Goal: Complete application form

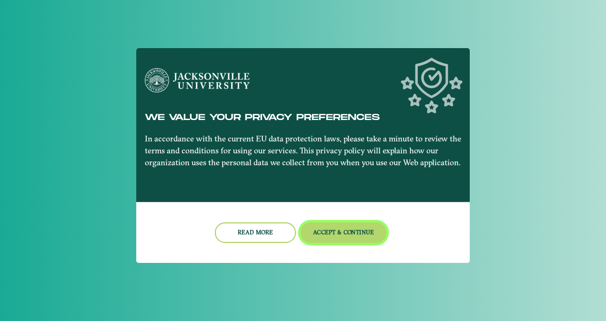
click at [344, 237] on button "Accept & Continue" at bounding box center [343, 232] width 86 height 20
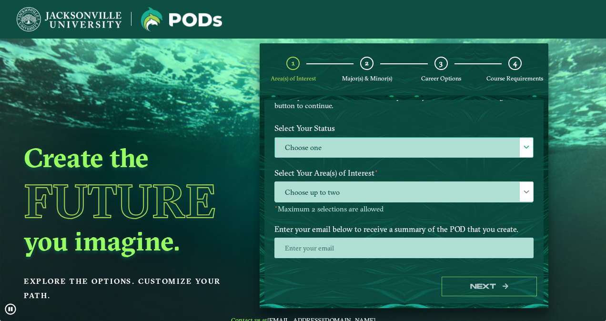
scroll to position [81, 0]
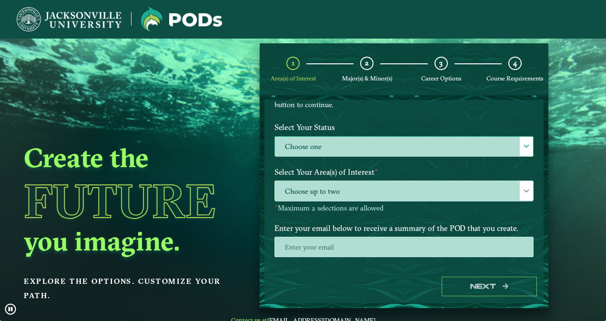
click at [358, 148] on label "Choose one" at bounding box center [404, 147] width 258 height 20
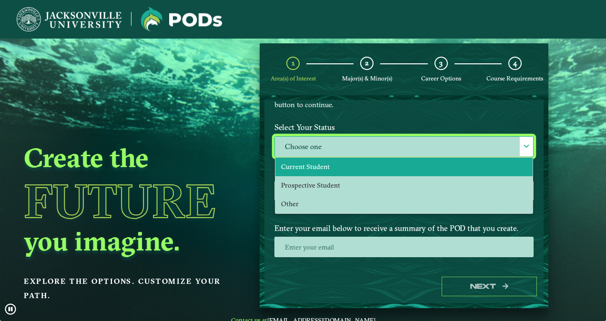
click at [351, 171] on li "Current Student" at bounding box center [403, 167] width 257 height 19
select select "[object Object]"
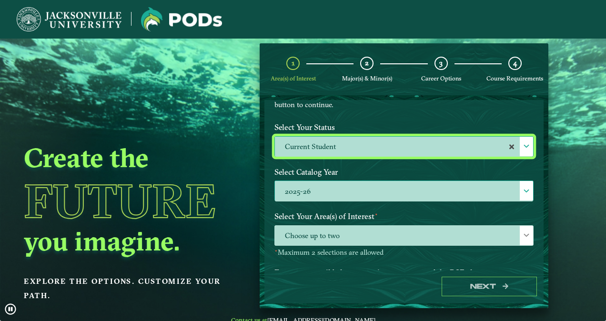
scroll to position [141, 0]
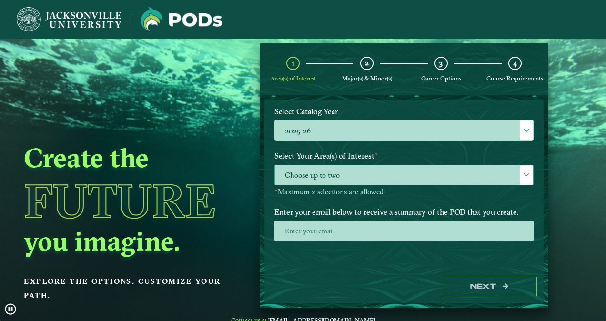
click at [323, 179] on span "Choose up to two" at bounding box center [404, 175] width 258 height 20
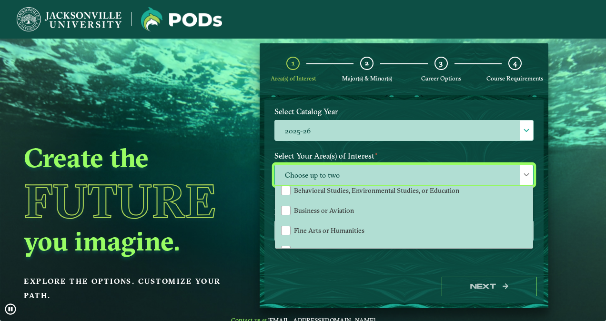
scroll to position [27, 0]
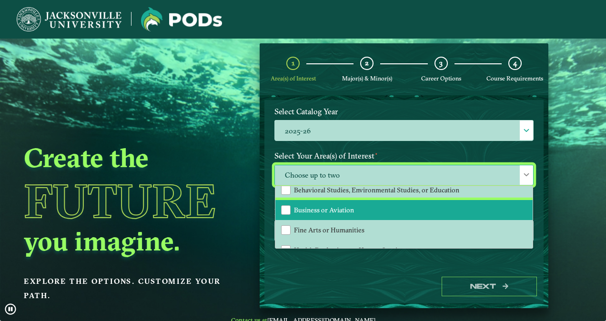
click at [357, 203] on li "Business or Aviation" at bounding box center [403, 210] width 257 height 20
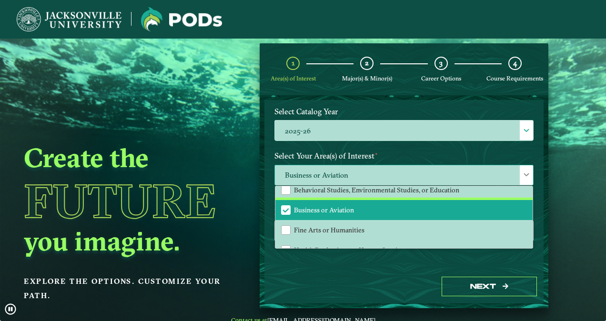
scroll to position [50, 0]
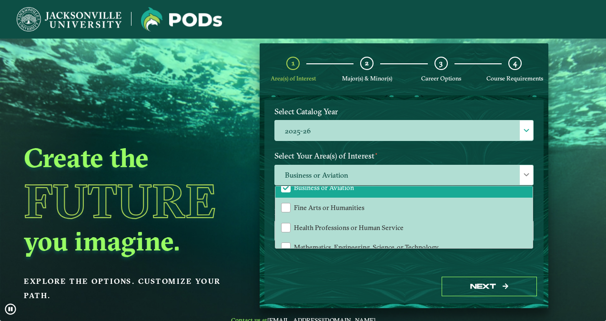
click at [380, 264] on div "Welcome to the POD s app [GEOGRAPHIC_DATA] offers you the freedom to pursue you…" at bounding box center [403, 185] width 279 height 170
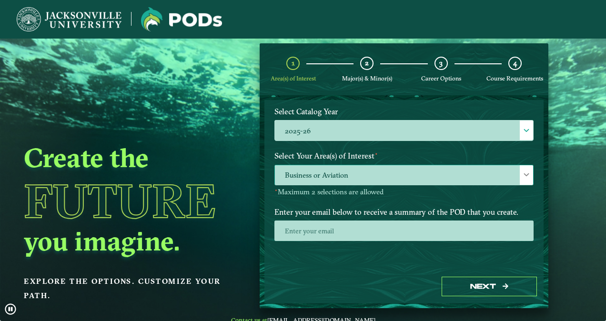
scroll to position [148, 0]
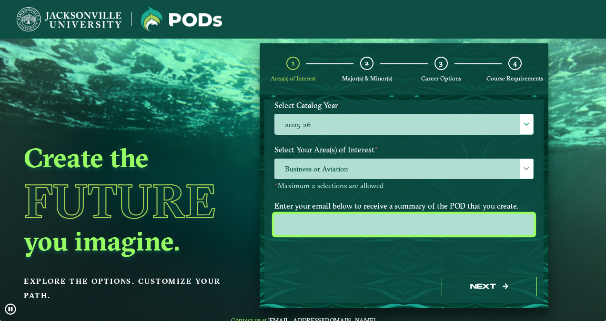
click at [339, 220] on input "email" at bounding box center [403, 224] width 259 height 20
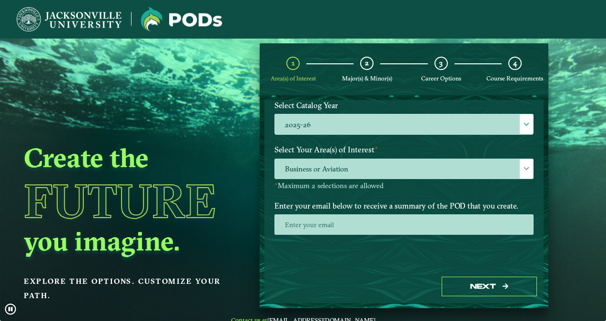
click at [346, 247] on div "Welcome to the POD s app [GEOGRAPHIC_DATA] offers you the freedom to pursue you…" at bounding box center [403, 185] width 279 height 170
click at [318, 212] on label "Enter your email below to receive a summary of the POD that you create." at bounding box center [403, 206] width 273 height 18
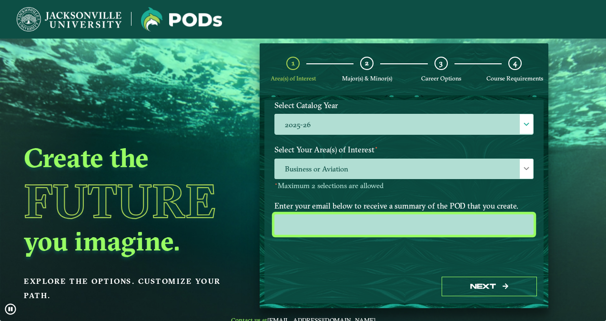
click at [311, 221] on input "email" at bounding box center [403, 224] width 259 height 20
type input "[EMAIL_ADDRESS][DOMAIN_NAME]"
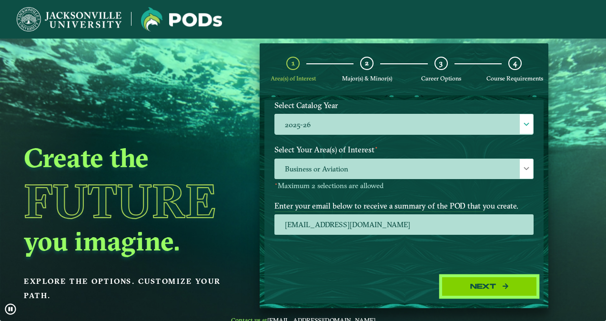
click at [471, 281] on button "Next" at bounding box center [488, 287] width 95 height 20
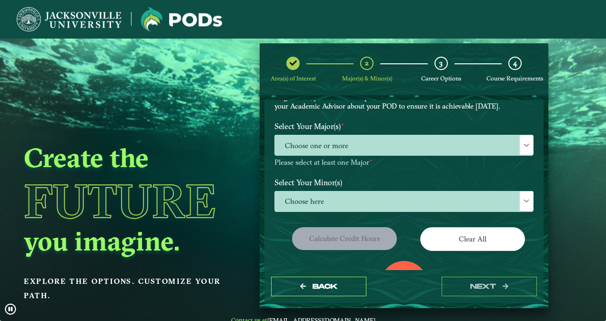
scroll to position [78, 0]
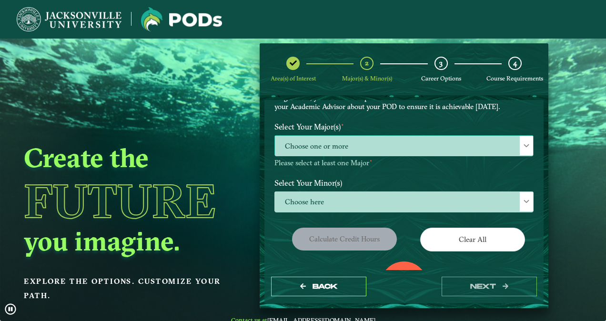
click at [347, 144] on span "Choose one or more" at bounding box center [404, 146] width 258 height 20
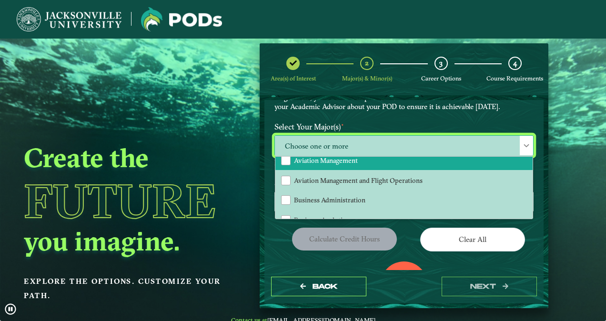
scroll to position [29, 0]
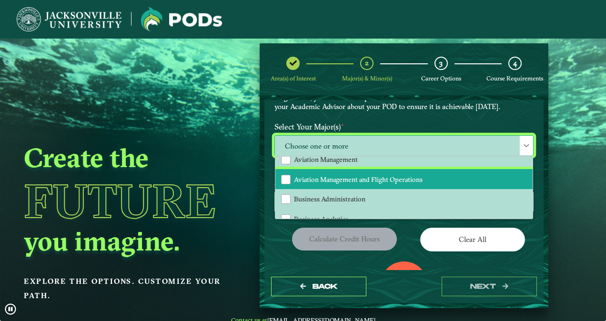
click at [342, 178] on span "Aviation Management and Flight Operations" at bounding box center [358, 179] width 129 height 9
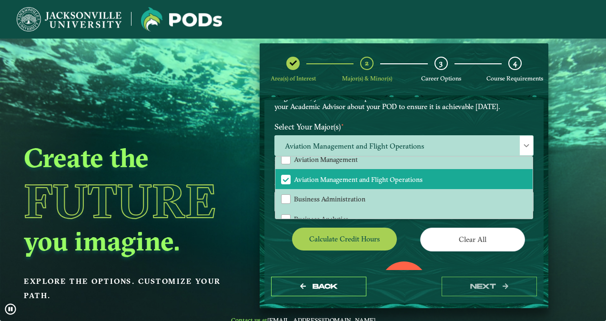
click at [423, 261] on div "0" at bounding box center [404, 285] width 48 height 48
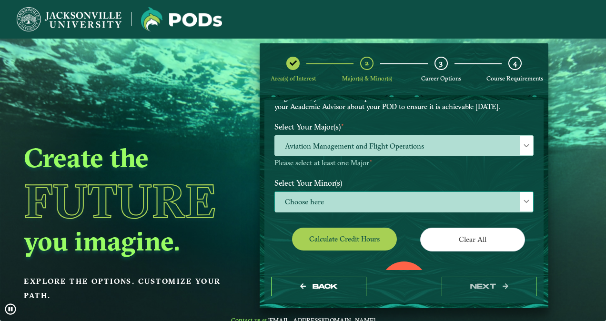
click at [366, 196] on span "Choose here" at bounding box center [404, 202] width 258 height 20
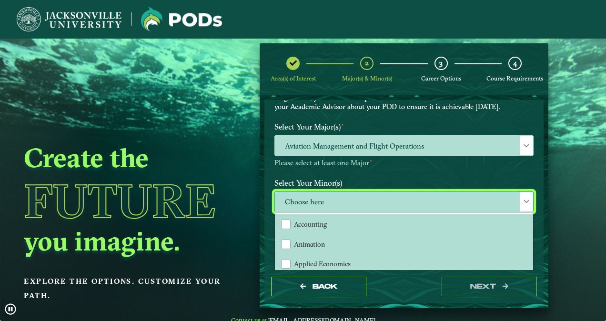
scroll to position [5, 41]
click at [378, 179] on label "Select Your Minor(s)" at bounding box center [403, 183] width 273 height 18
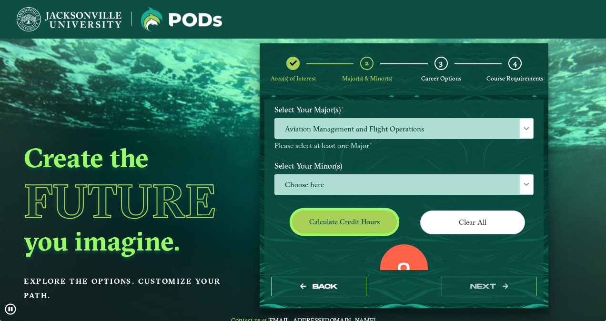
click at [359, 222] on button "Calculate credit hours" at bounding box center [344, 221] width 105 height 22
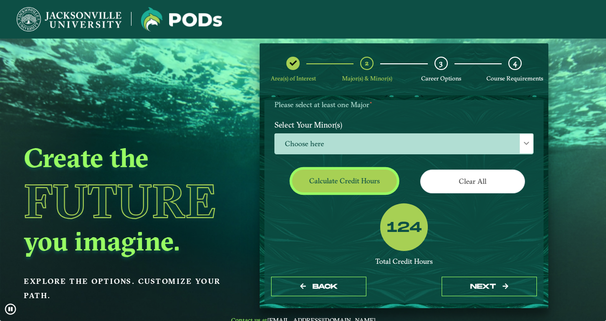
scroll to position [207, 0]
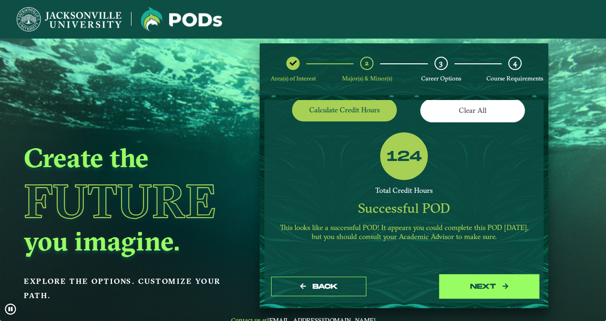
click at [483, 291] on button "next" at bounding box center [488, 287] width 95 height 20
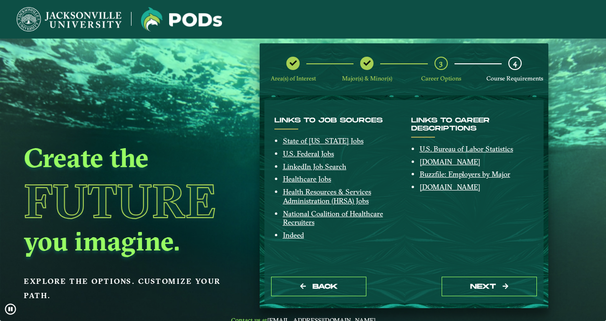
scroll to position [38, 0]
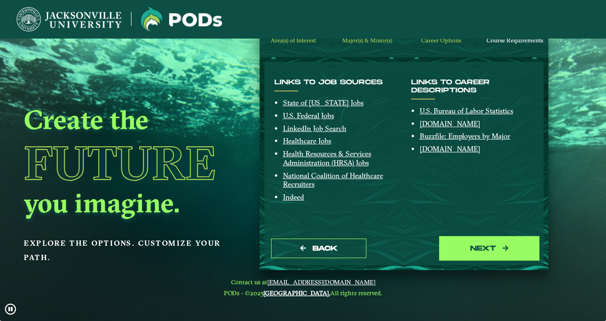
click at [458, 246] on button "next" at bounding box center [488, 249] width 95 height 20
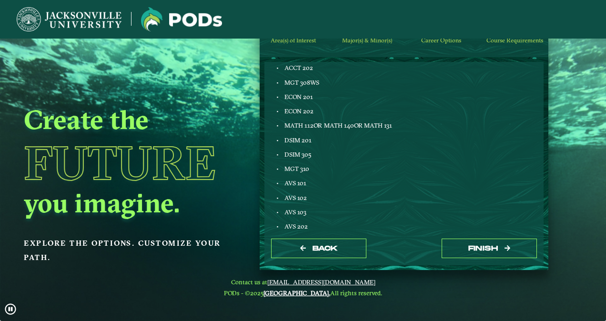
scroll to position [647, 0]
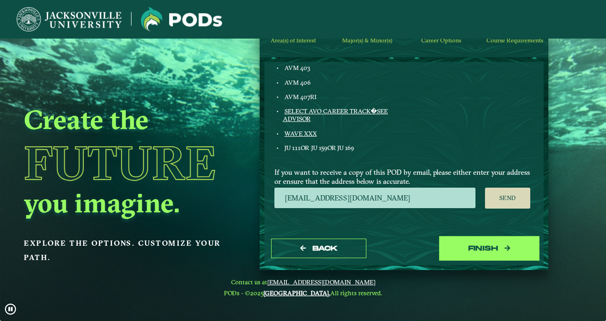
click at [476, 246] on button "Finish" at bounding box center [488, 249] width 95 height 20
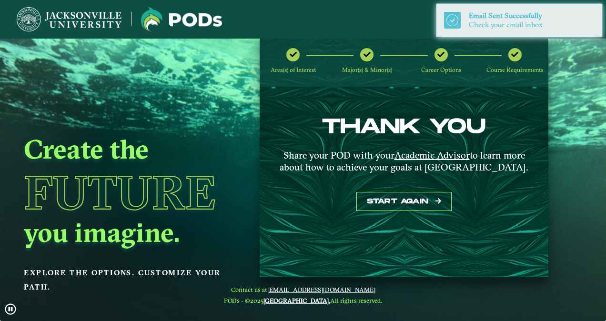
scroll to position [0, 0]
